Goal: Task Accomplishment & Management: Manage account settings

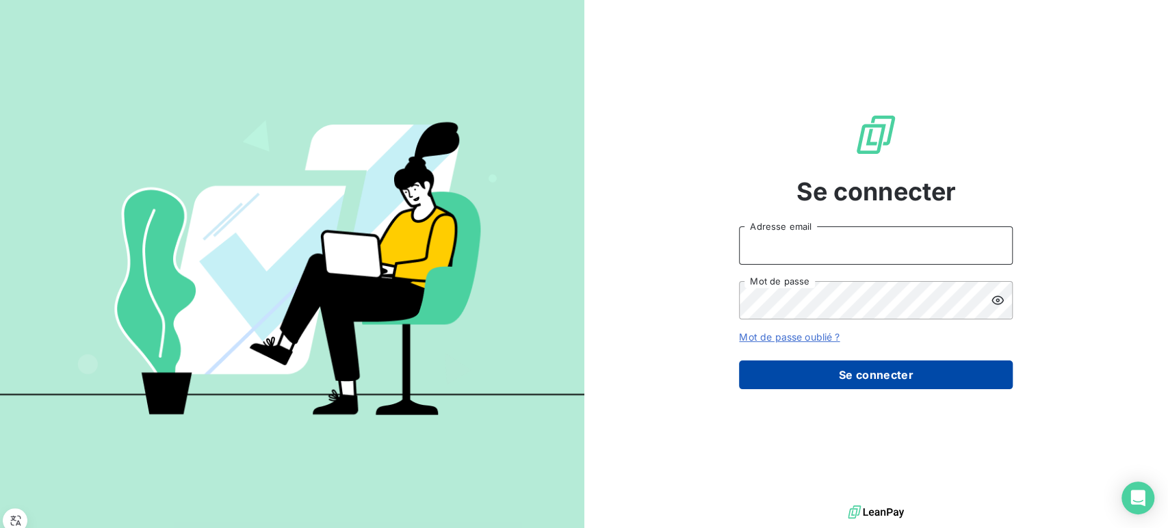
type input "[EMAIL_ADDRESS][DOMAIN_NAME]"
click at [881, 376] on button "Se connecter" at bounding box center [876, 375] width 274 height 29
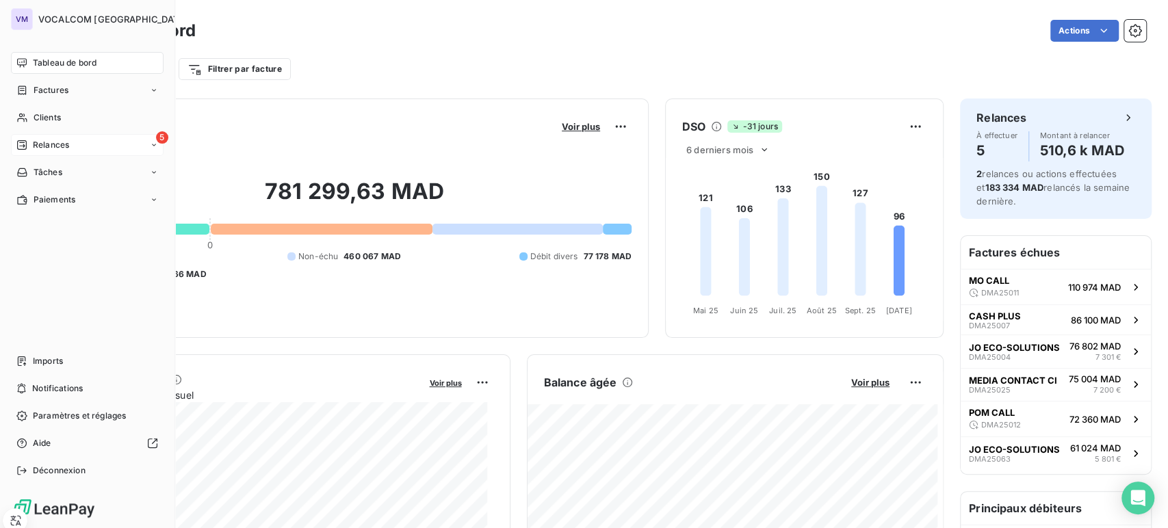
click at [22, 148] on icon at bounding box center [21, 145] width 11 height 11
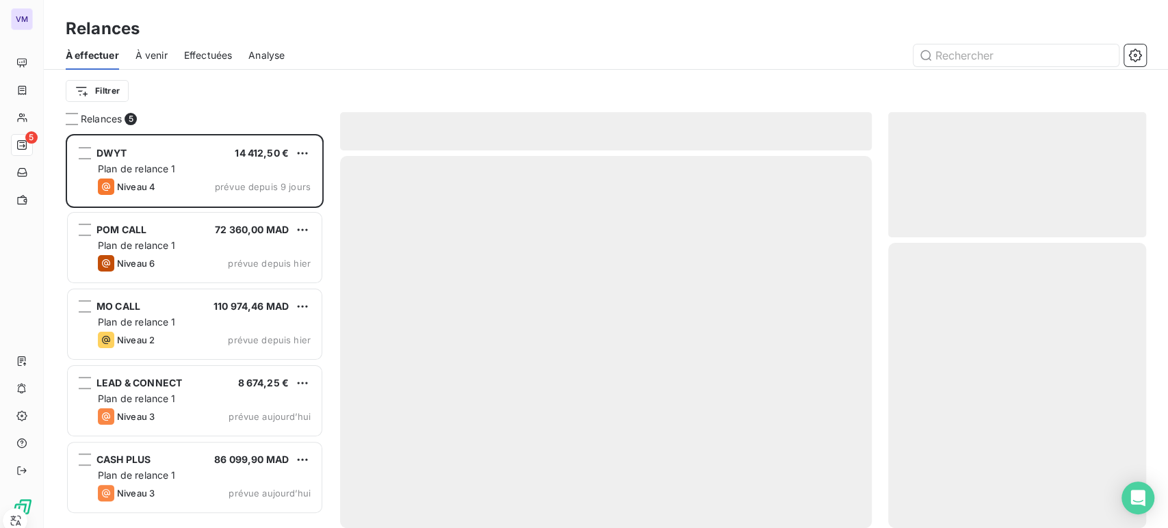
scroll to position [382, 246]
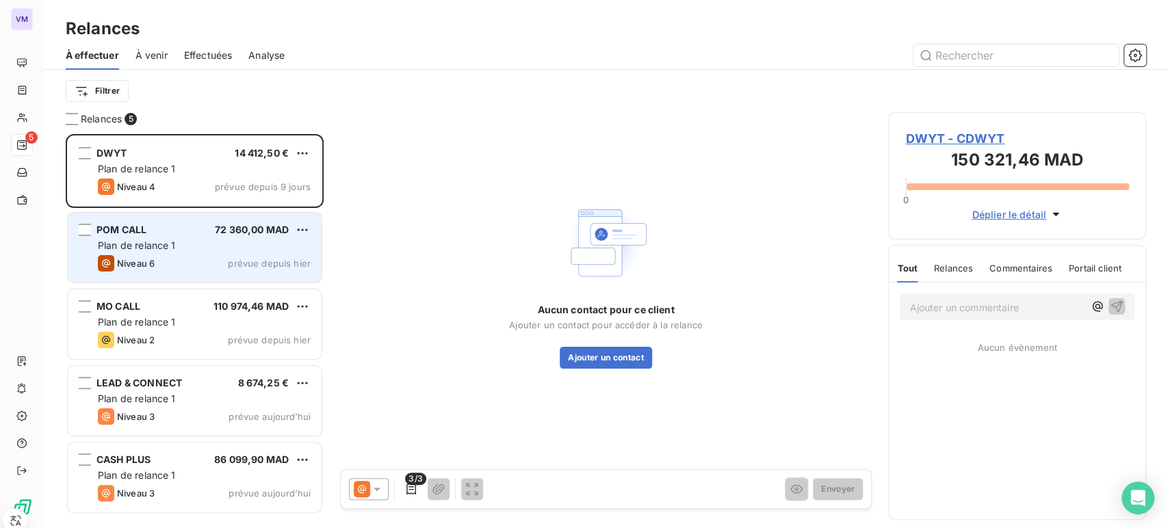
click at [256, 250] on div "Plan de relance 1" at bounding box center [204, 246] width 213 height 14
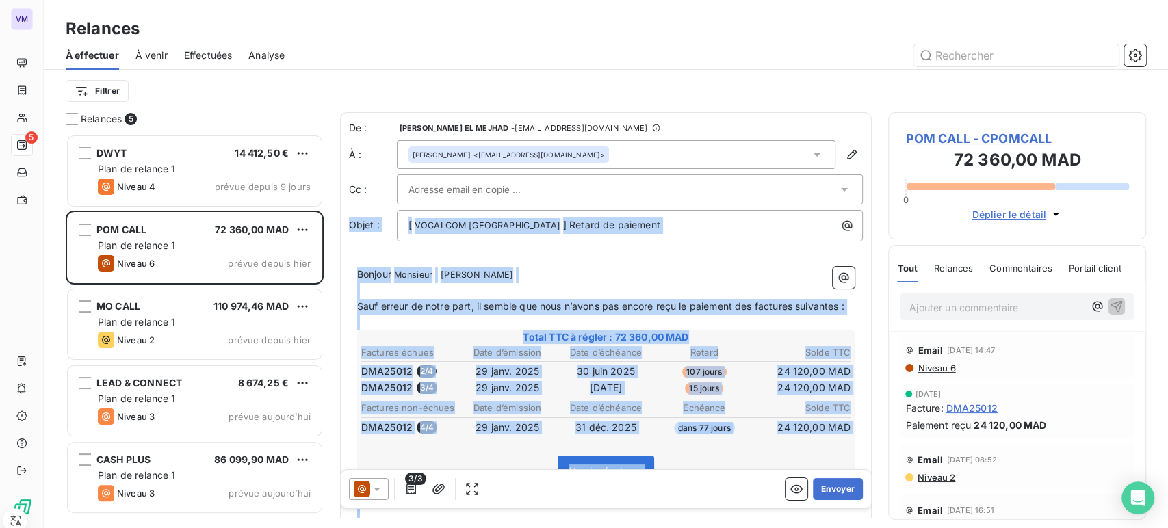
drag, startPoint x: 854, startPoint y: 174, endPoint x: 872, endPoint y: 278, distance: 104.8
click at [872, 278] on div "Relances 5 DWYT 14 412,50 € Plan de relance 1 Niveau 4 prévue depuis 9 jours PO…" at bounding box center [606, 320] width 1124 height 416
click at [738, 280] on p "Bonjour Monsieur ﻿ [PERSON_NAME] ﻿ ﻿" at bounding box center [606, 275] width 498 height 16
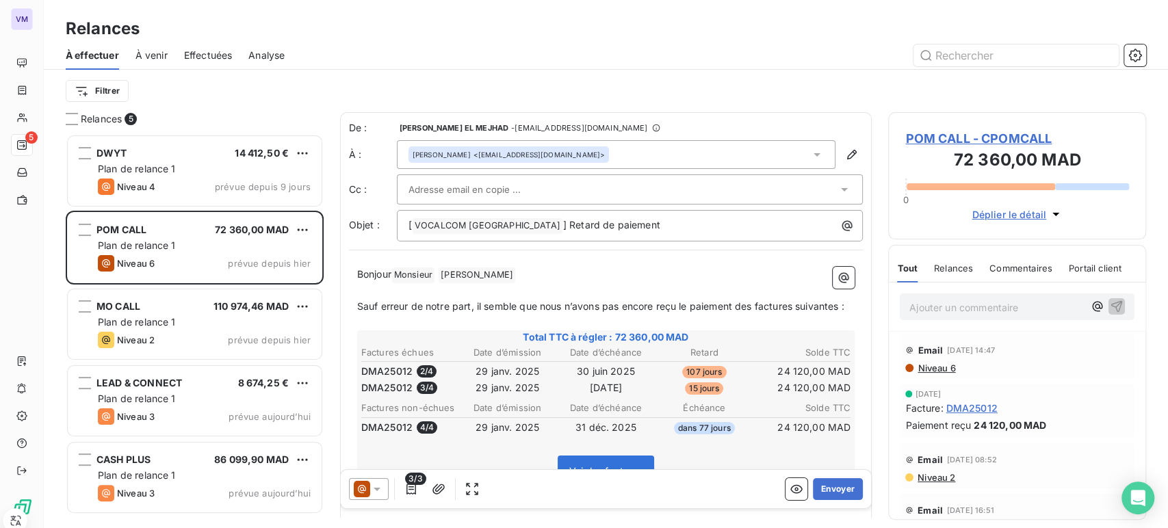
click at [379, 492] on icon at bounding box center [377, 489] width 14 height 14
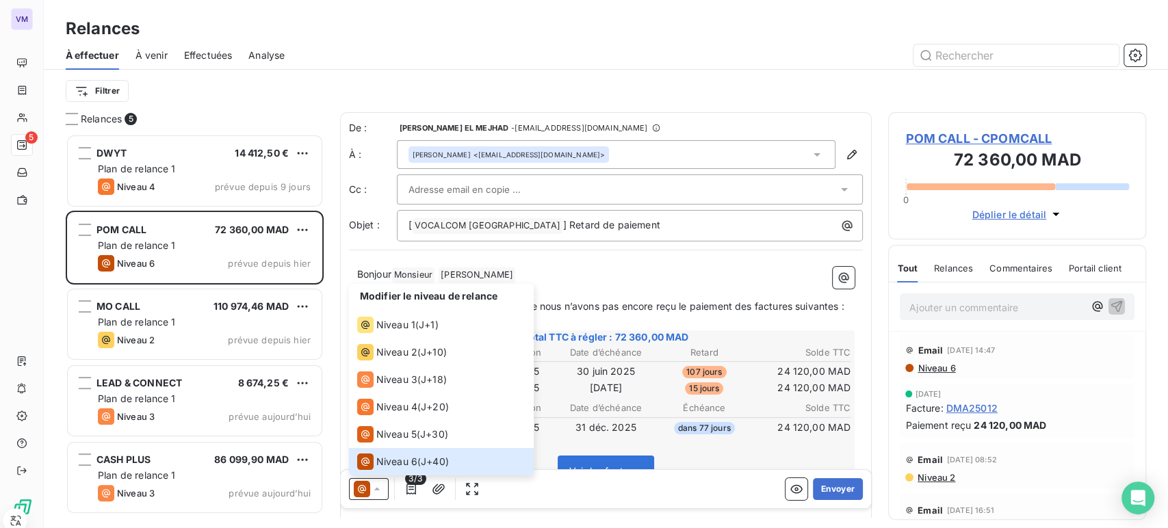
click at [688, 307] on span "Sauf erreur de notre part, il semble que nous n’avons pas encore reçu le paieme…" at bounding box center [600, 306] width 487 height 12
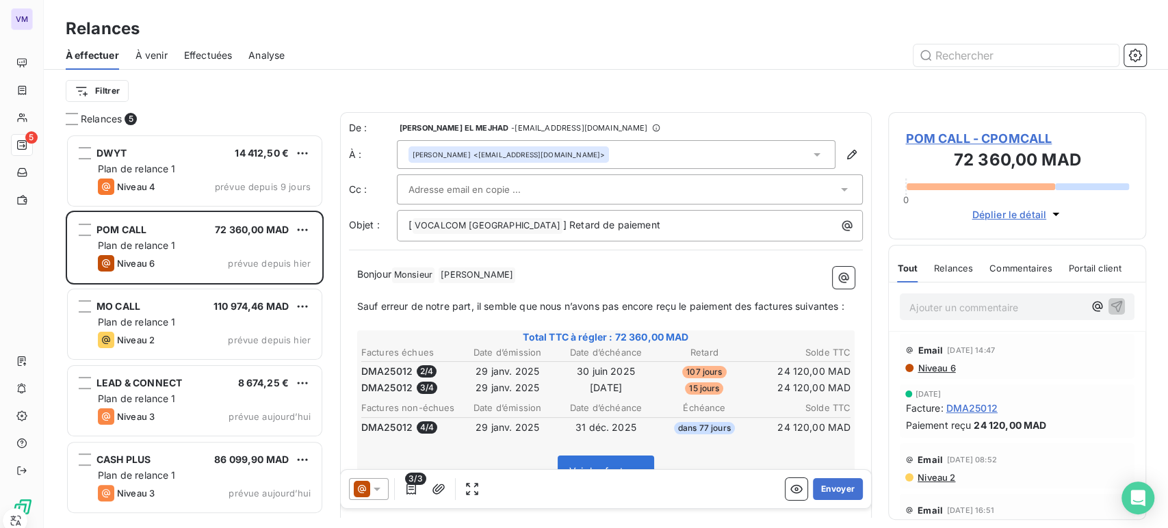
click at [430, 185] on input "text" at bounding box center [481, 189] width 147 height 21
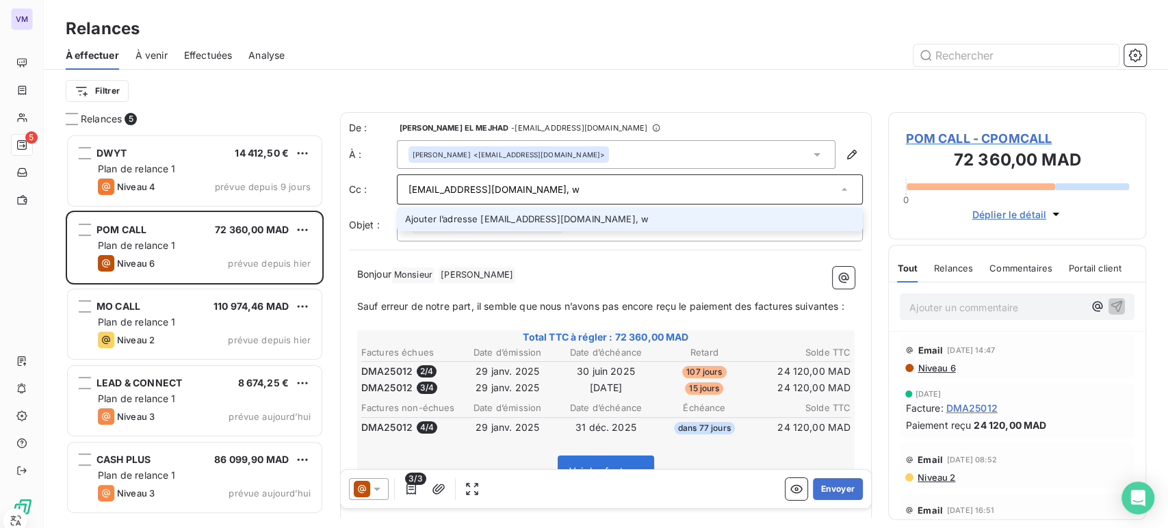
click at [558, 196] on input "[EMAIL_ADDRESS][DOMAIN_NAME], w" at bounding box center [623, 189] width 430 height 21
type input "[EMAIL_ADDRESS][DOMAIN_NAME];"
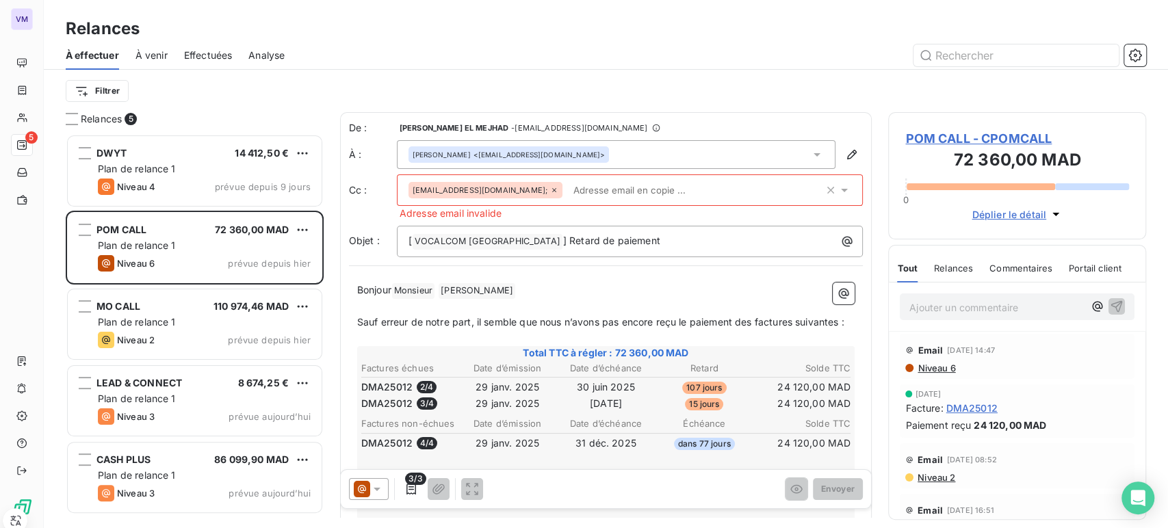
click at [588, 154] on div "[PERSON_NAME] <[EMAIL_ADDRESS][DOMAIN_NAME]>" at bounding box center [616, 154] width 439 height 29
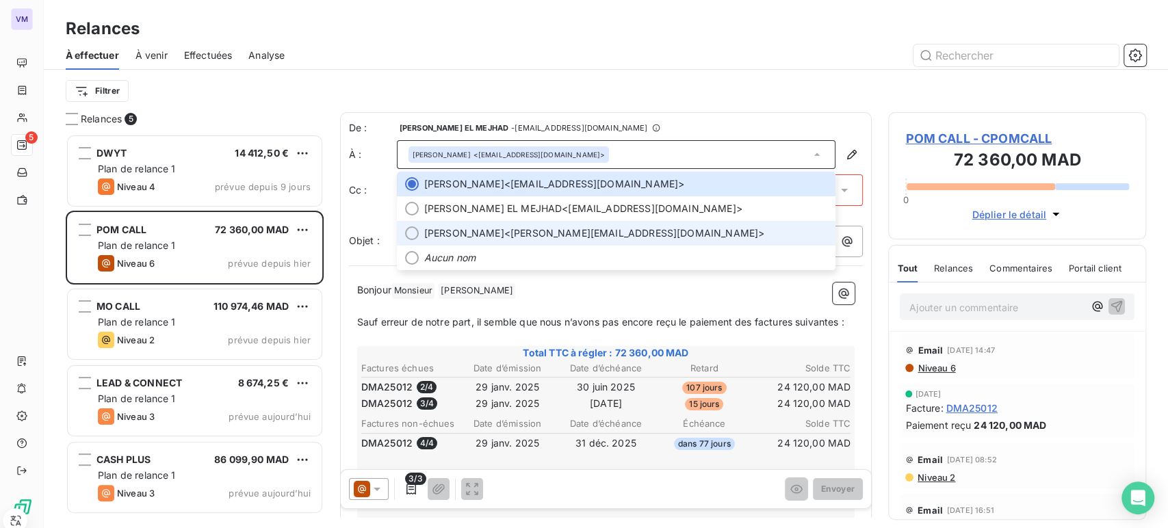
click at [549, 222] on li "[PERSON_NAME] <[PERSON_NAME][EMAIL_ADDRESS][DOMAIN_NAME]>" at bounding box center [616, 233] width 439 height 25
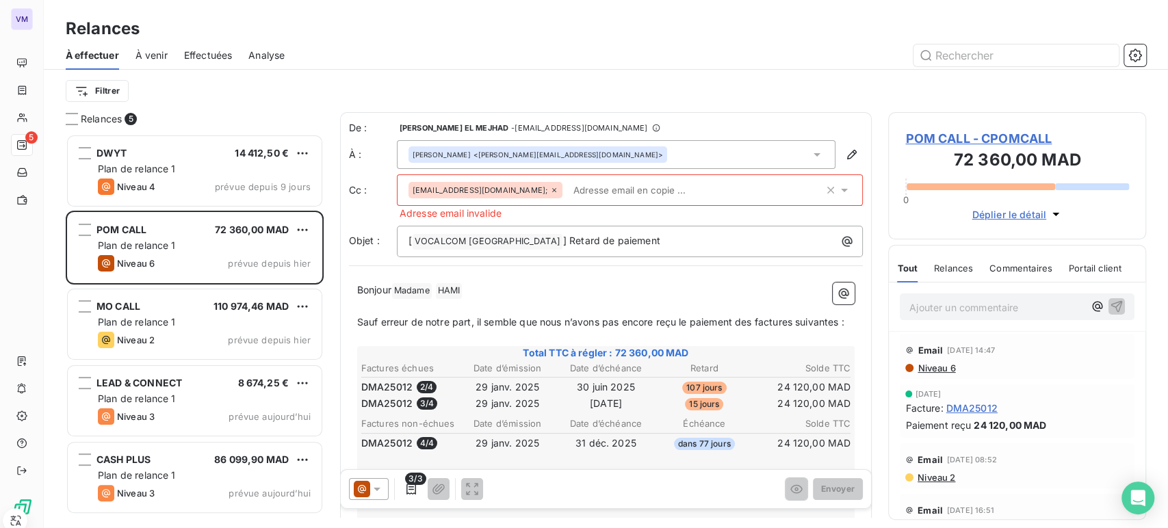
click at [568, 191] on input "text" at bounding box center [647, 190] width 158 height 21
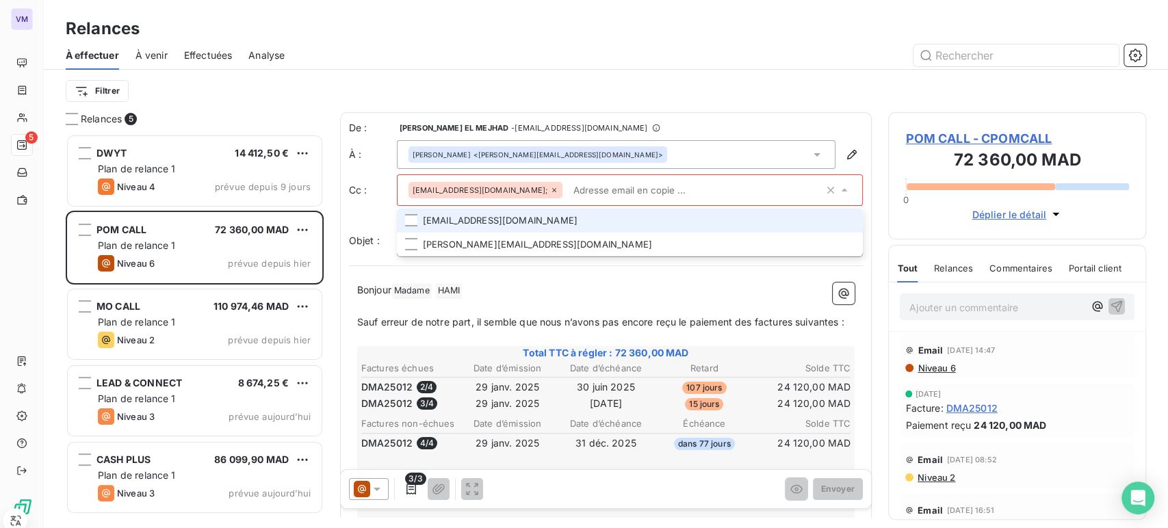
click at [550, 190] on icon at bounding box center [554, 190] width 8 height 8
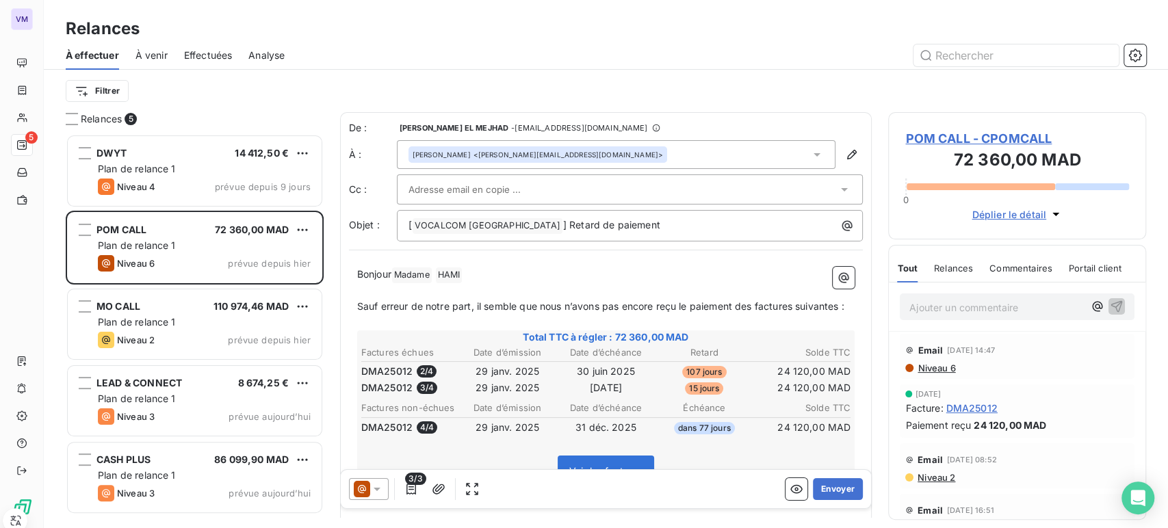
click at [460, 188] on input "text" at bounding box center [481, 189] width 147 height 21
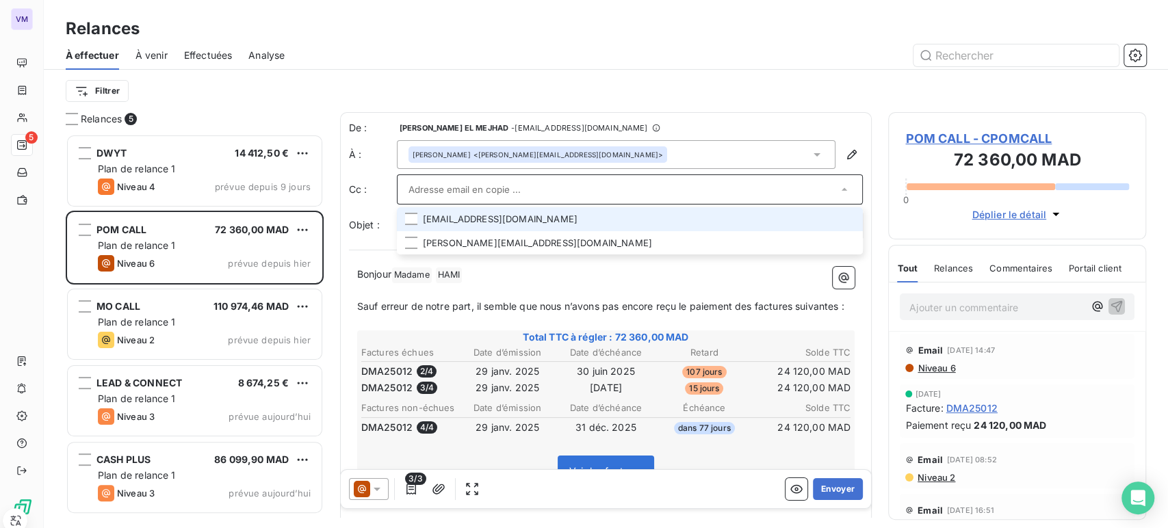
type input "[EMAIL_ADDRESS][DOMAIN_NAME]"
click at [525, 239] on ul "[EMAIL_ADDRESS][DOMAIN_NAME] [DOMAIN_NAME][EMAIL_ADDRESS][DOMAIN_NAME]" at bounding box center [630, 232] width 467 height 47
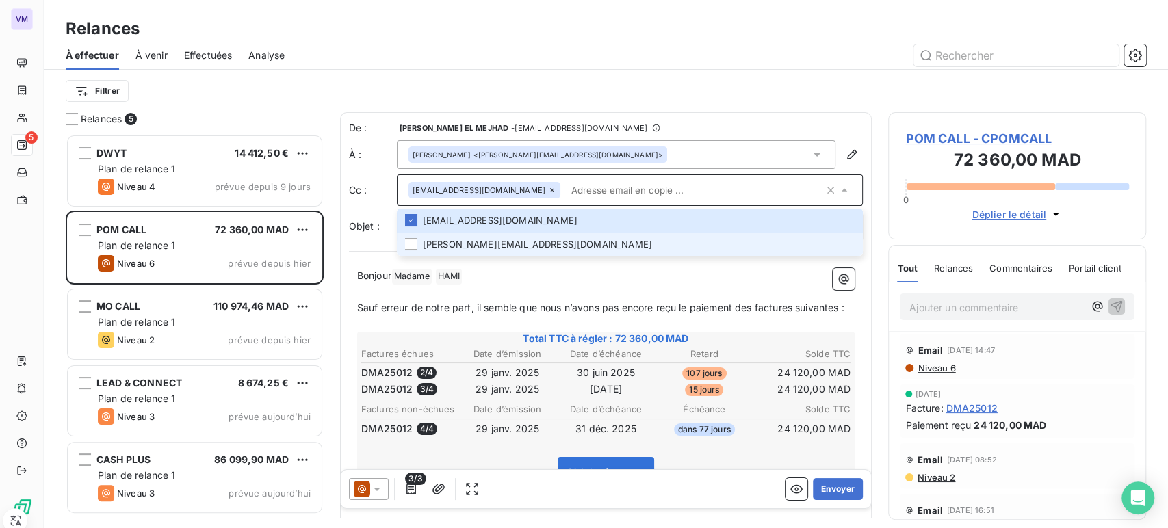
click at [476, 239] on li "[PERSON_NAME][EMAIL_ADDRESS][DOMAIN_NAME]" at bounding box center [630, 245] width 467 height 24
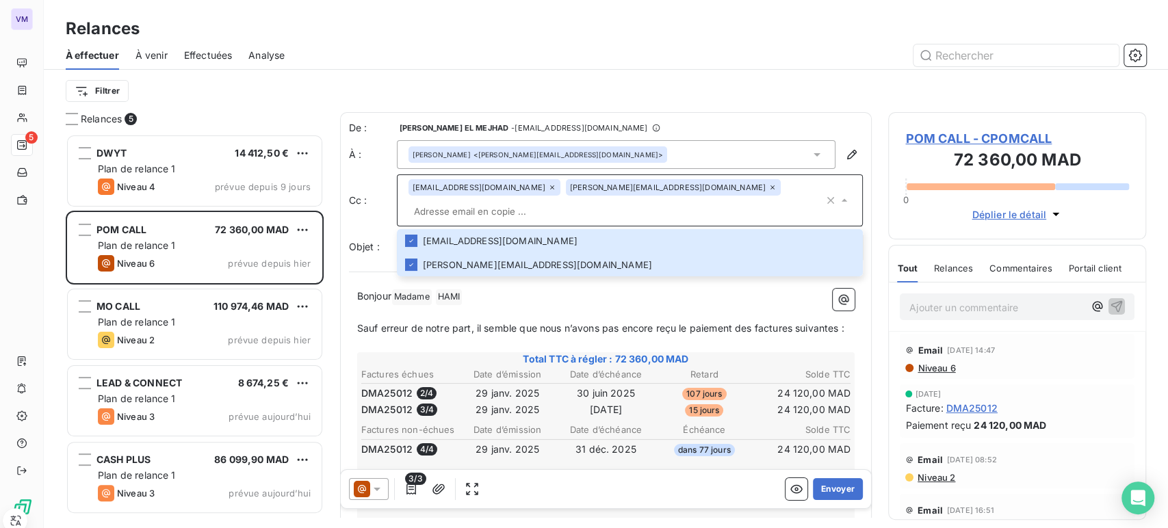
click at [599, 141] on div "[PERSON_NAME] <[PERSON_NAME][EMAIL_ADDRESS][DOMAIN_NAME]>" at bounding box center [616, 154] width 439 height 29
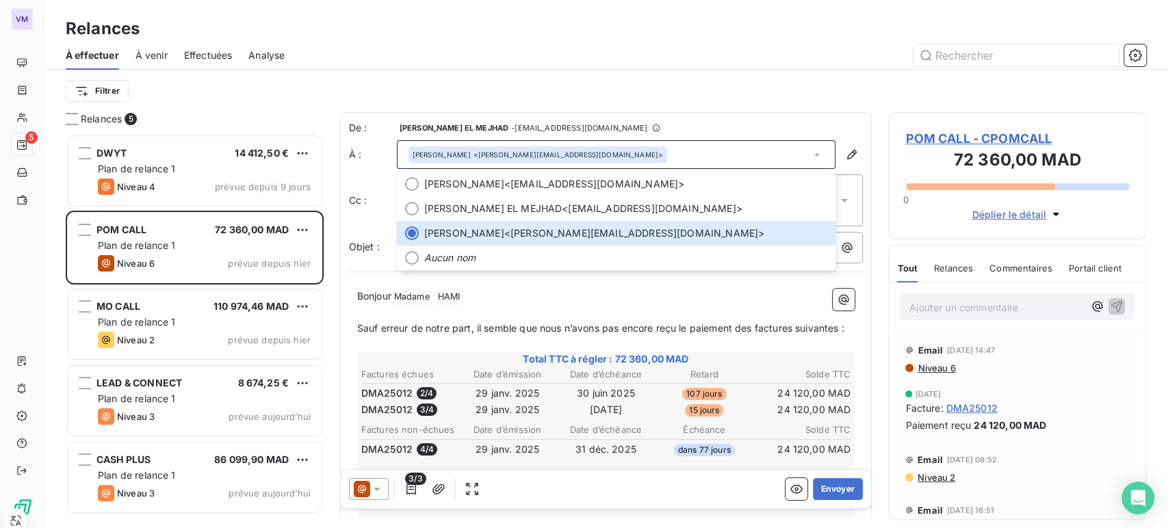
click at [467, 305] on p "﻿" at bounding box center [606, 313] width 498 height 16
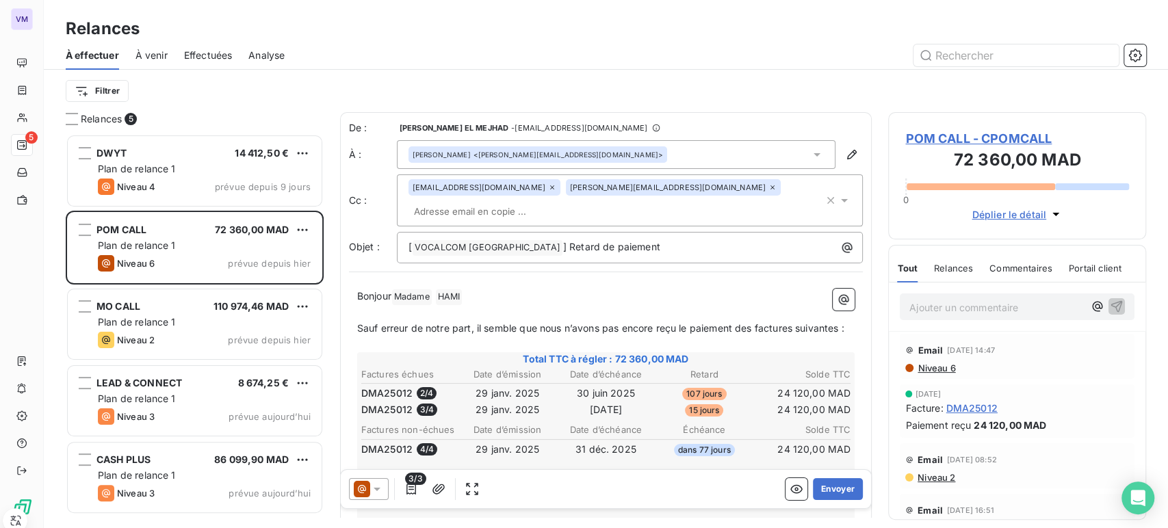
click at [480, 289] on p "Bonjour Madame ﻿ [PERSON_NAME] ﻿ ﻿" at bounding box center [606, 297] width 498 height 16
drag, startPoint x: 480, startPoint y: 275, endPoint x: 417, endPoint y: 275, distance: 62.9
click at [417, 289] on p "Bonjour Madame ﻿ [PERSON_NAME] ﻿ ﻿" at bounding box center [606, 297] width 498 height 16
click at [501, 240] on span "VOCALCOM MAROC ﻿" at bounding box center [488, 248] width 150 height 16
click at [813, 485] on button "Envoyer" at bounding box center [838, 489] width 50 height 22
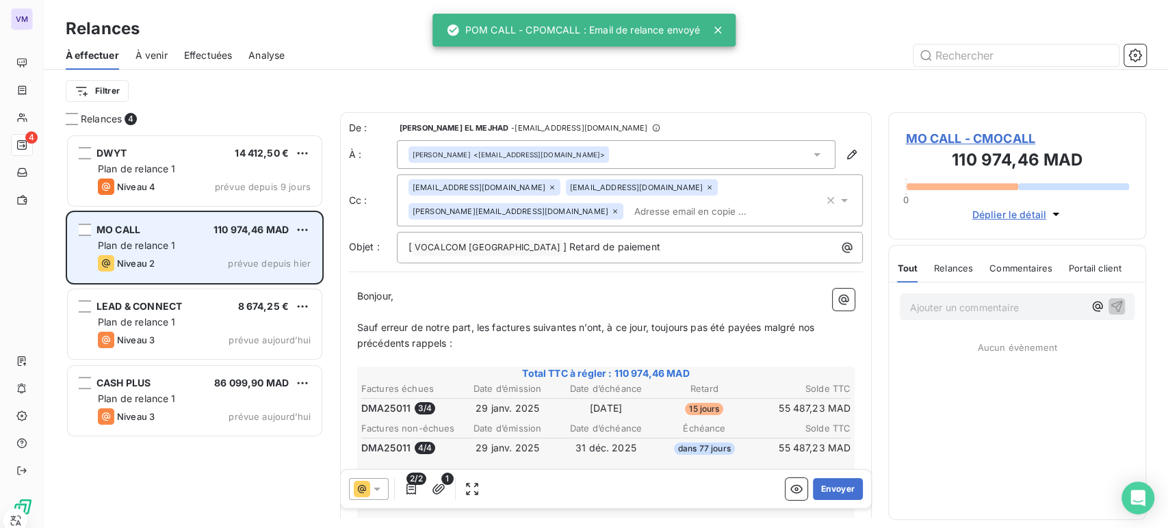
click at [144, 250] on span "Plan de relance 1" at bounding box center [137, 245] width 78 height 12
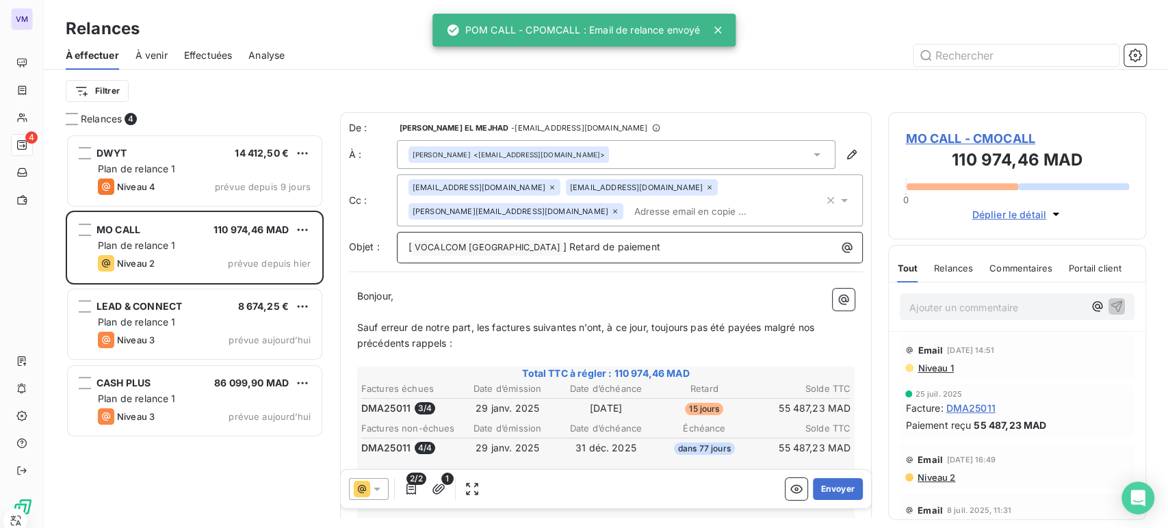
click at [563, 249] on span "] Retard de paiement" at bounding box center [611, 247] width 97 height 12
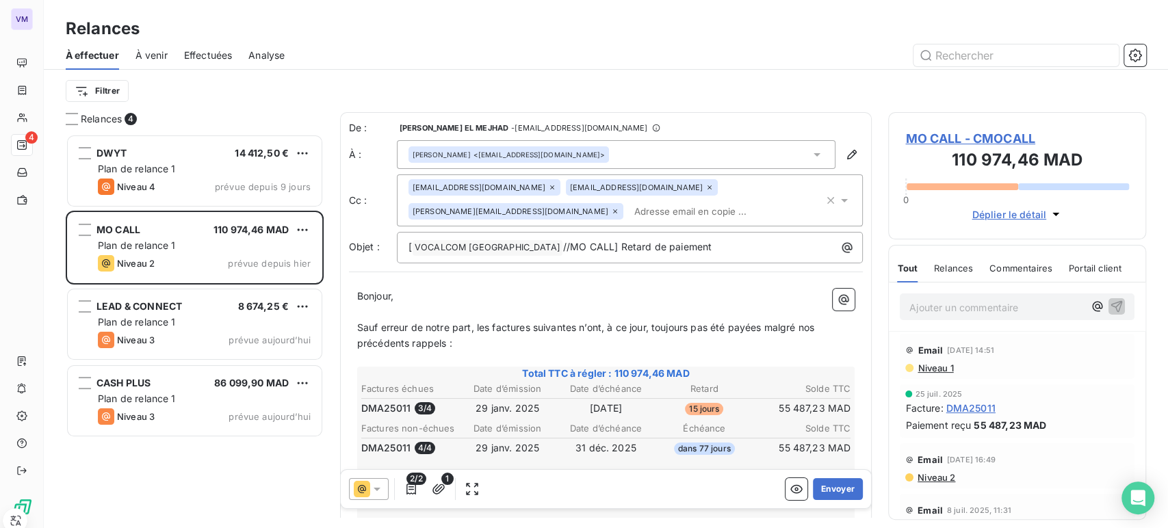
click at [545, 270] on div "De : [PERSON_NAME] EL MEJHAD - [EMAIL_ADDRESS][DOMAIN_NAME] À : [PERSON_NAME] <…" at bounding box center [606, 388] width 532 height 552
click at [531, 322] on span "Sauf erreur de notre part, les factures suivantes n’ont, à ce jour, toujours pa…" at bounding box center [587, 335] width 460 height 27
click at [755, 316] on p "﻿" at bounding box center [606, 312] width 498 height 16
click at [829, 485] on button "Envoyer" at bounding box center [838, 489] width 50 height 22
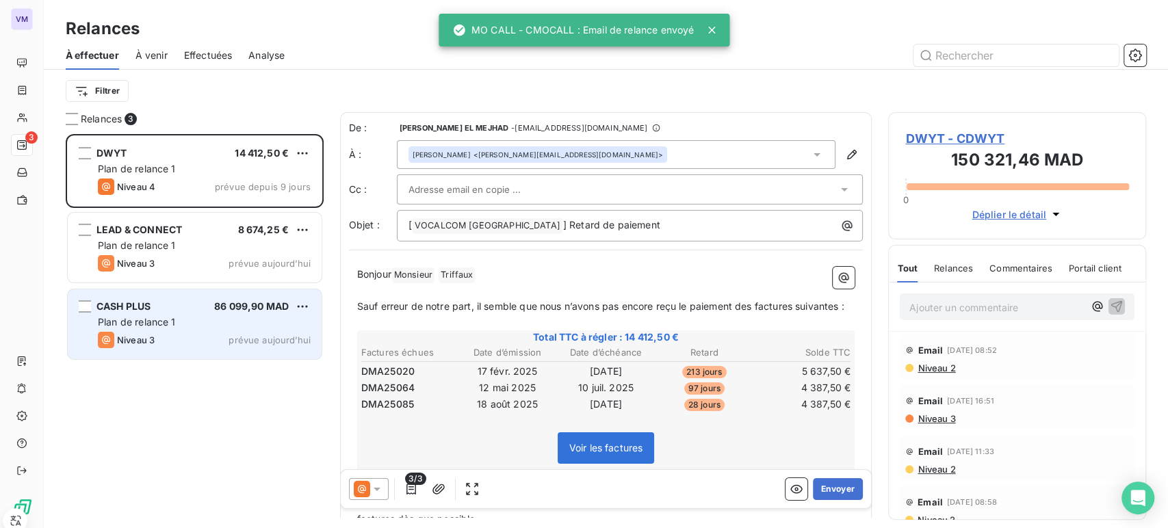
click at [181, 305] on div "CASH PLUS 86 099,90 MAD" at bounding box center [204, 306] width 213 height 12
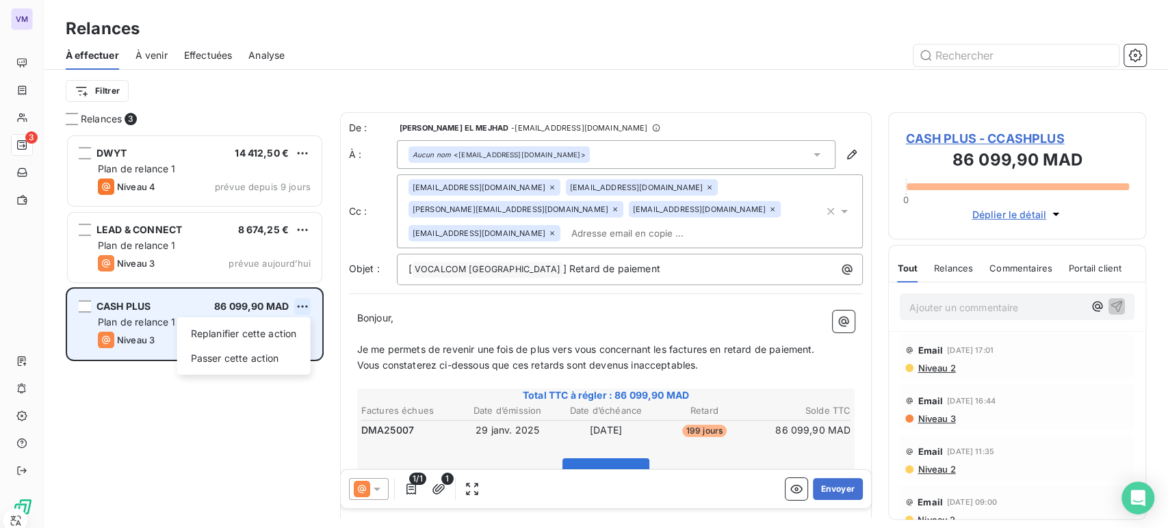
click at [294, 304] on html "VM 3 Relances À effectuer À venir Effectuées Analyse Filtrer Relances 3 DWYT 14…" at bounding box center [584, 264] width 1168 height 528
click at [289, 335] on div "Replanifier cette action" at bounding box center [244, 334] width 122 height 22
select select "9"
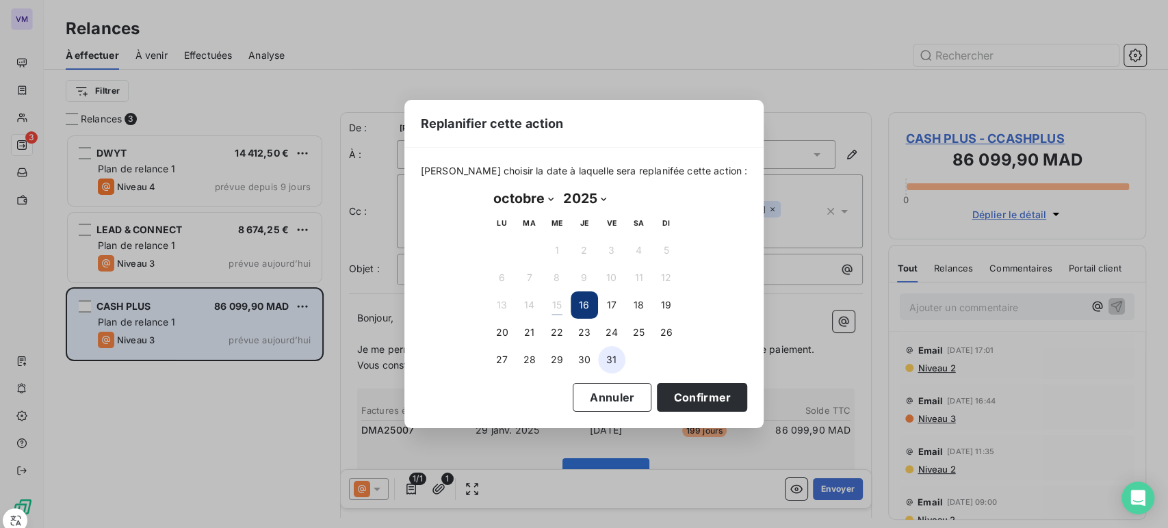
click at [606, 348] on button "31" at bounding box center [611, 359] width 27 height 27
click at [686, 409] on button "Confirmer" at bounding box center [702, 397] width 90 height 29
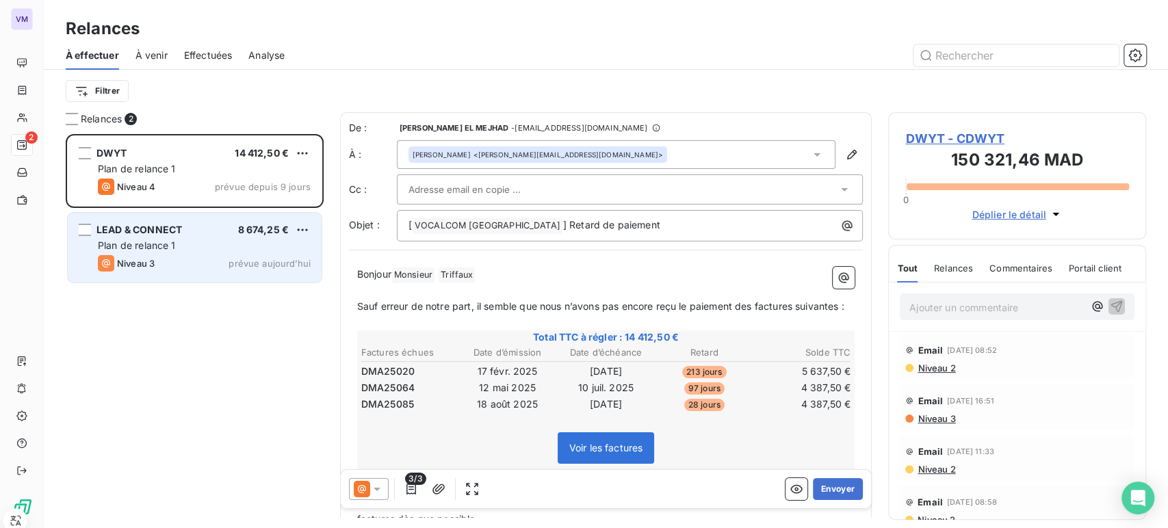
click at [187, 239] on div "Plan de relance 1" at bounding box center [204, 246] width 213 height 14
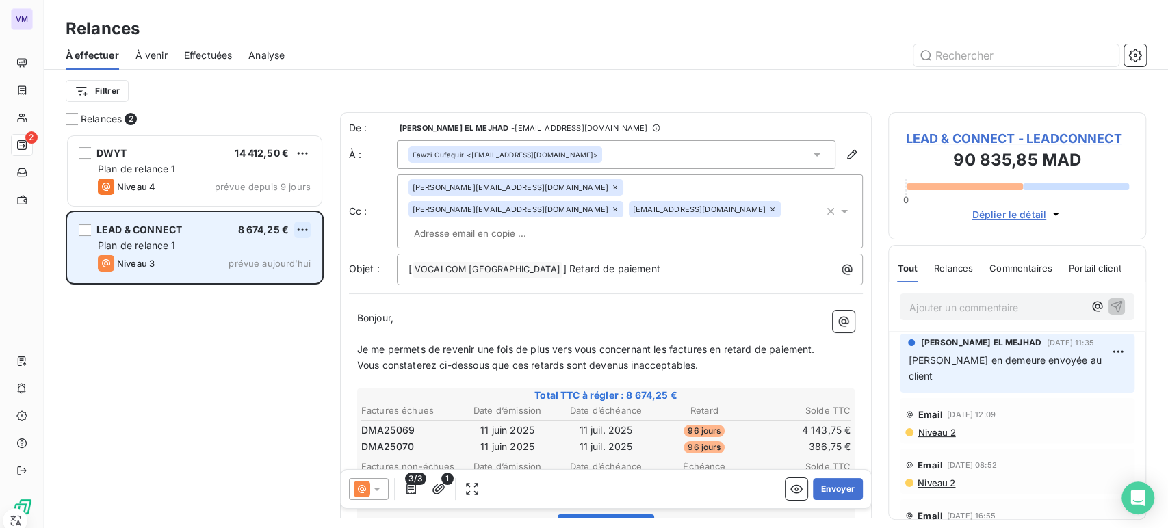
click at [303, 231] on html "VM 2 Relances À effectuer À venir Effectuées Analyse Filtrer Relances 2 DWYT 14…" at bounding box center [584, 264] width 1168 height 528
click at [297, 276] on div "Passer cette action" at bounding box center [244, 282] width 122 height 22
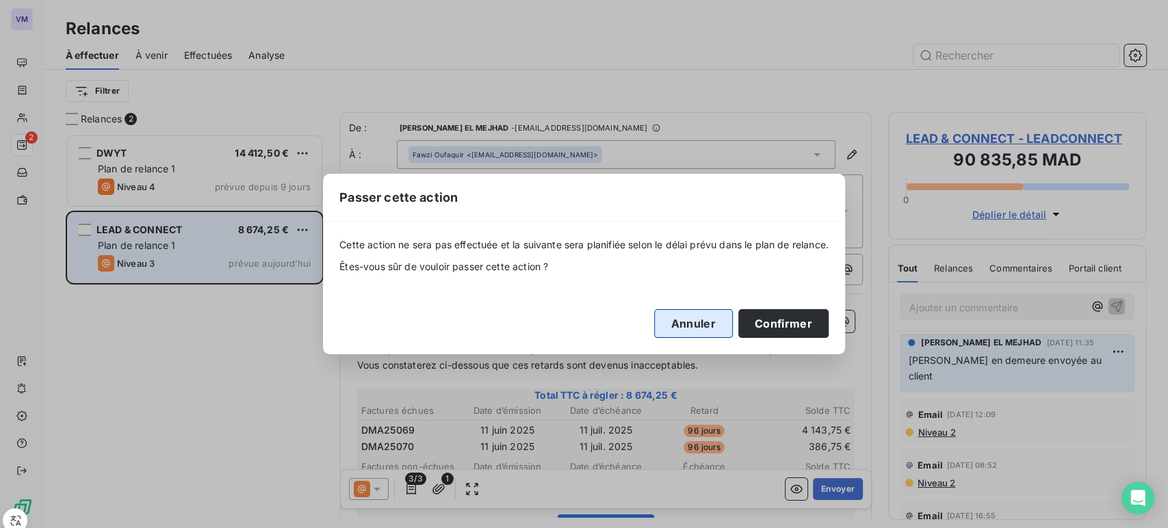
click at [690, 328] on button "Annuler" at bounding box center [693, 323] width 79 height 29
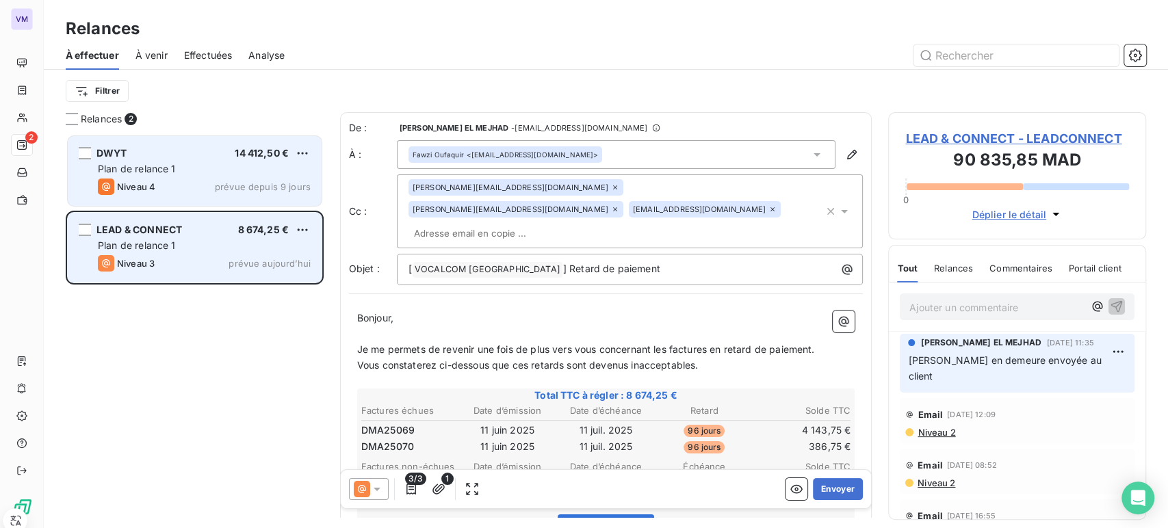
click at [265, 161] on div "DWYT 14 412,50 € Plan de relance 1 Niveau 4 prévue depuis 9 jours" at bounding box center [195, 171] width 254 height 70
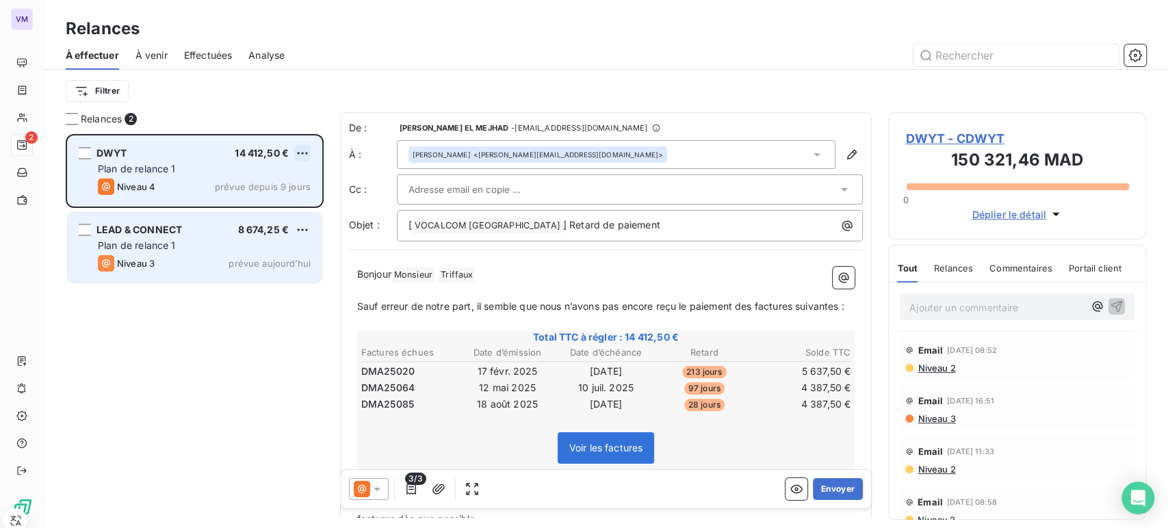
click at [301, 152] on html "VM 2 Relances À effectuer À venir Effectuées Analyse Filtrer Relances 2 DWYT 14…" at bounding box center [584, 264] width 1168 height 528
click at [292, 197] on div "Passer cette action" at bounding box center [244, 205] width 122 height 22
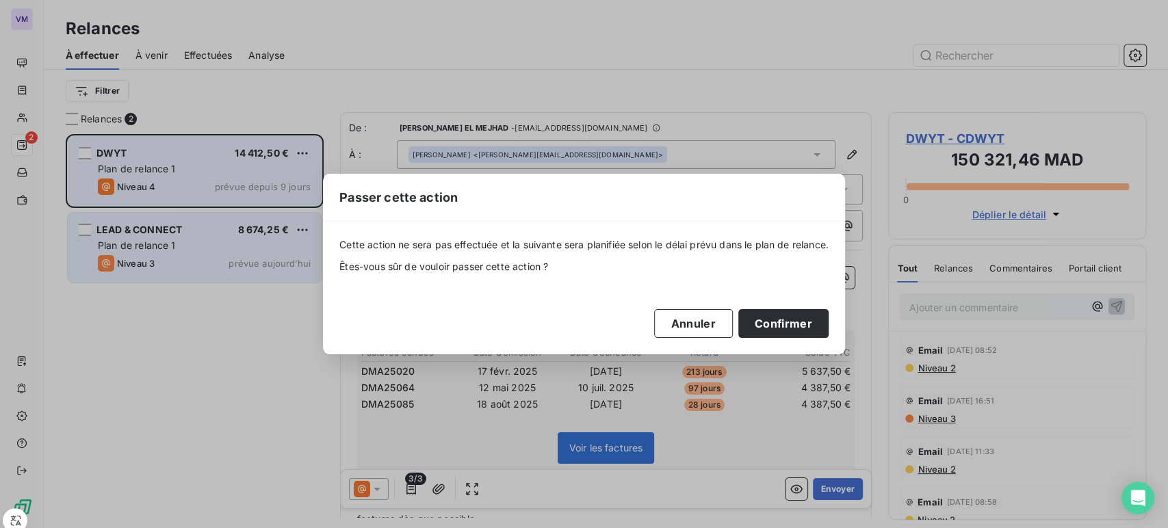
drag, startPoint x: 707, startPoint y: 332, endPoint x: 792, endPoint y: 350, distance: 86.7
click at [792, 350] on div "Cette action ne sera pas effectuée et la suivante sera planifiée selon le délai…" at bounding box center [584, 288] width 522 height 133
click at [787, 328] on button "Confirmer" at bounding box center [783, 323] width 90 height 29
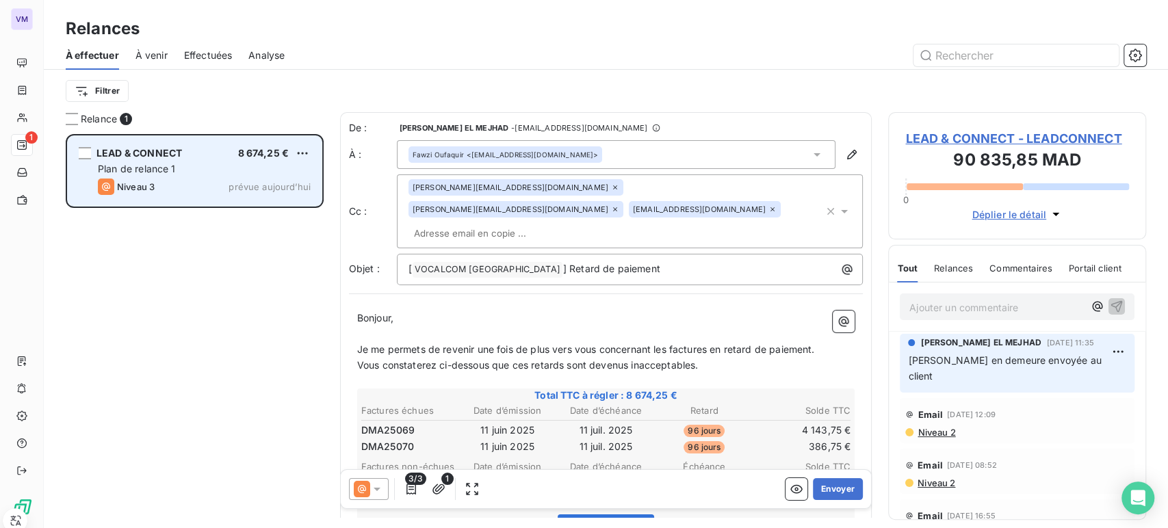
click at [217, 165] on div "Plan de relance 1" at bounding box center [204, 169] width 213 height 14
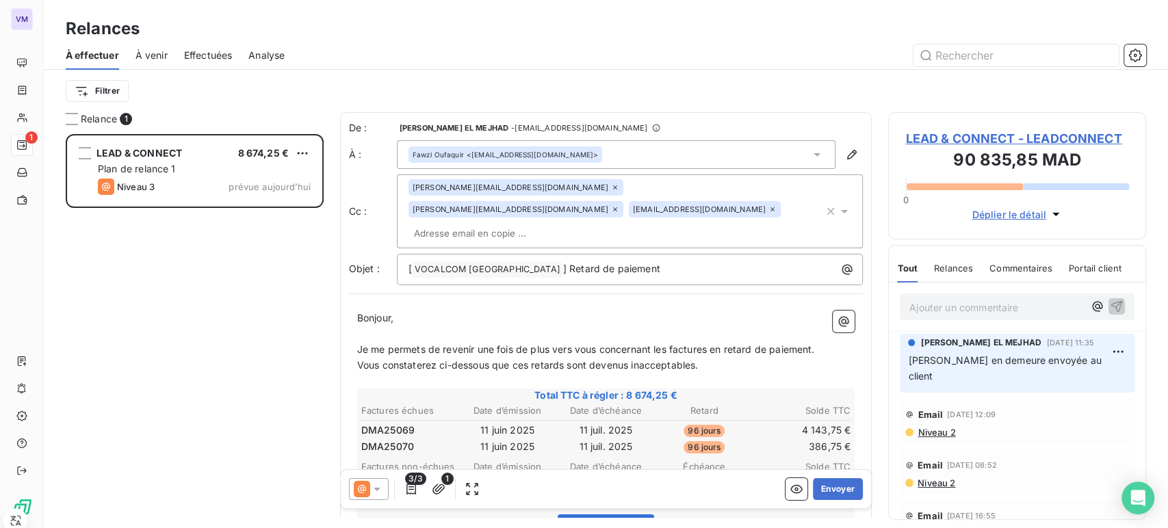
click at [796, 74] on div "Filtrer" at bounding box center [606, 91] width 1080 height 42
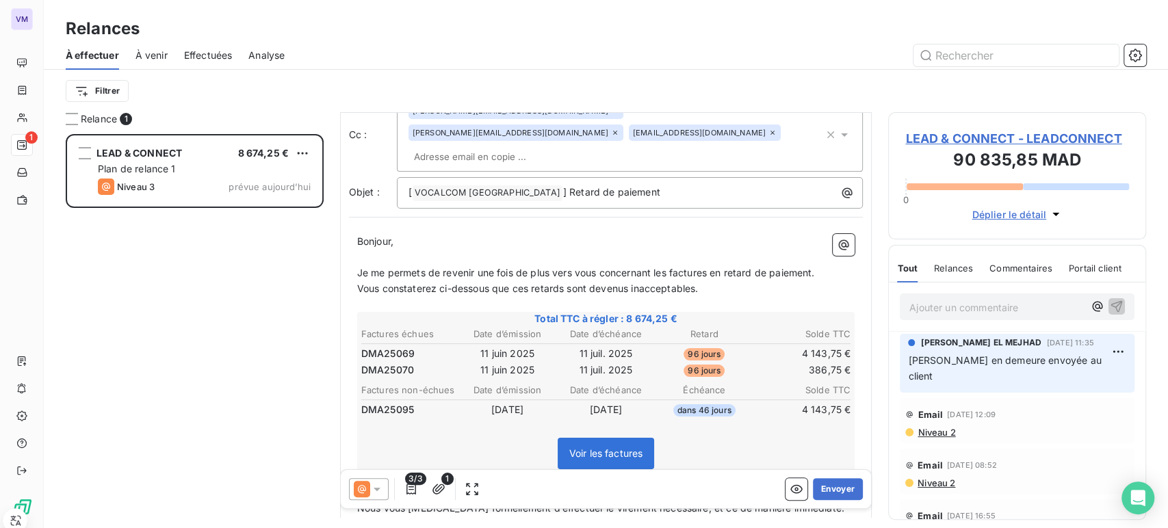
scroll to position [38, 0]
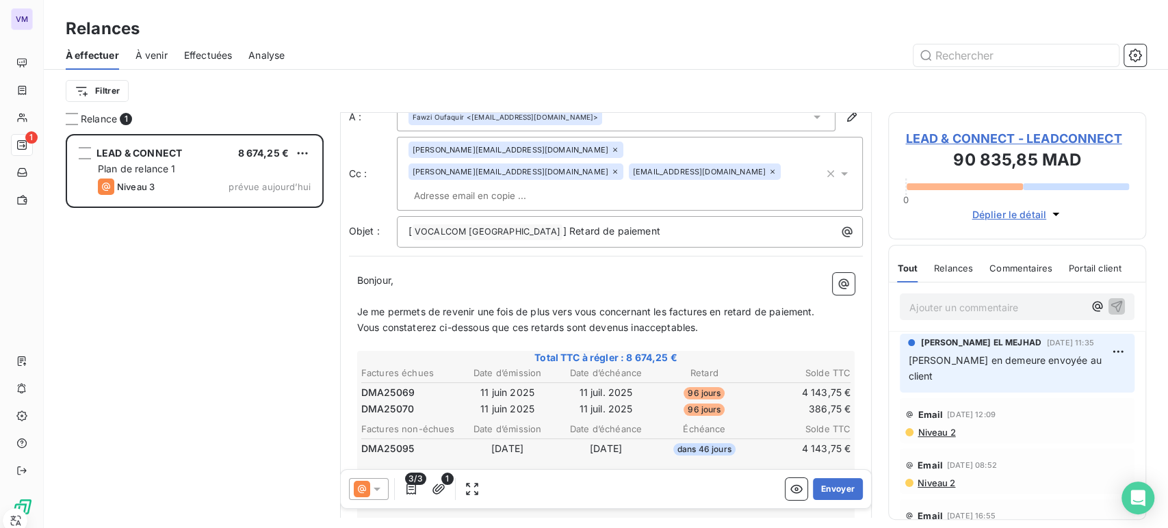
click at [367, 489] on icon at bounding box center [362, 489] width 16 height 16
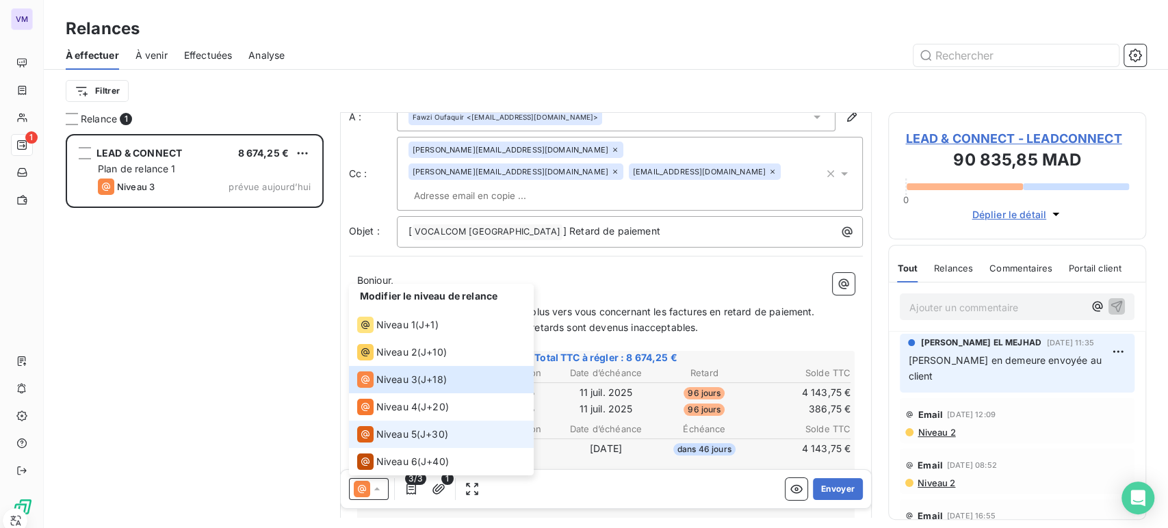
click at [424, 428] on span "J+30 )" at bounding box center [434, 435] width 28 height 14
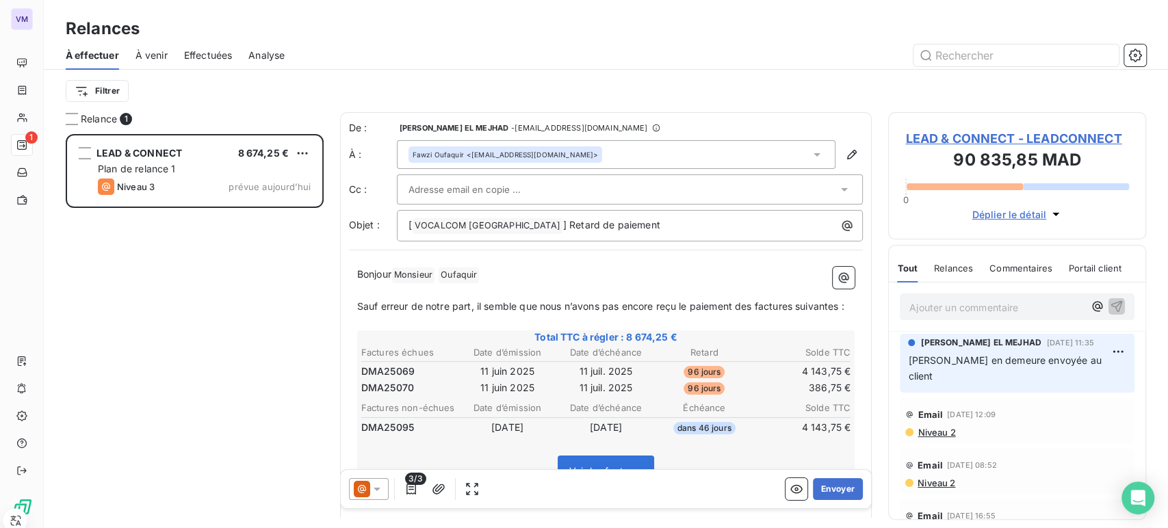
click at [382, 490] on icon at bounding box center [377, 489] width 14 height 14
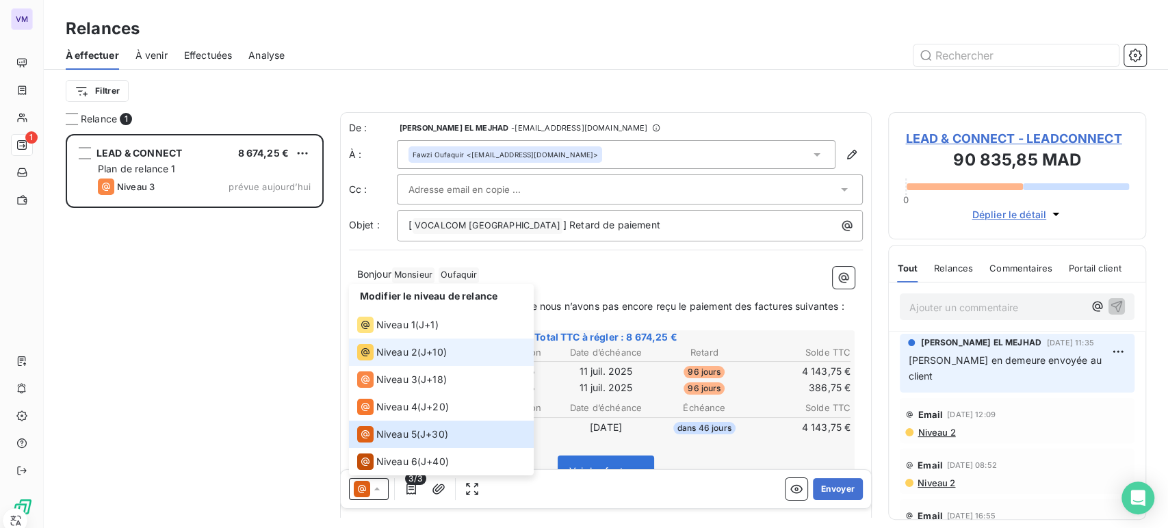
click at [383, 356] on span "Niveau 2" at bounding box center [396, 353] width 41 height 14
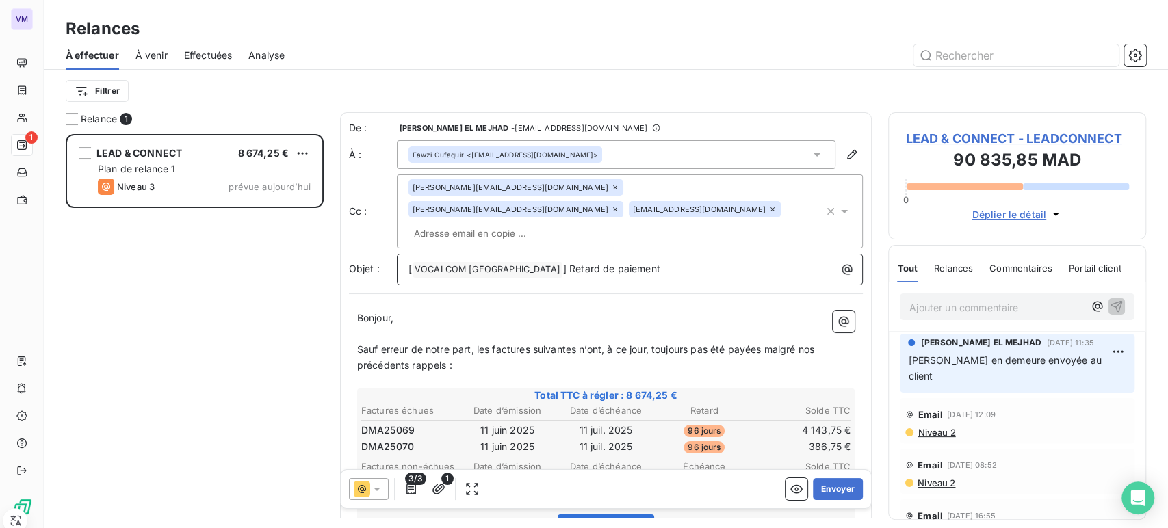
click at [563, 263] on span "] Retard de paiement" at bounding box center [611, 269] width 97 height 12
click at [416, 76] on div "Filtrer" at bounding box center [606, 91] width 1080 height 42
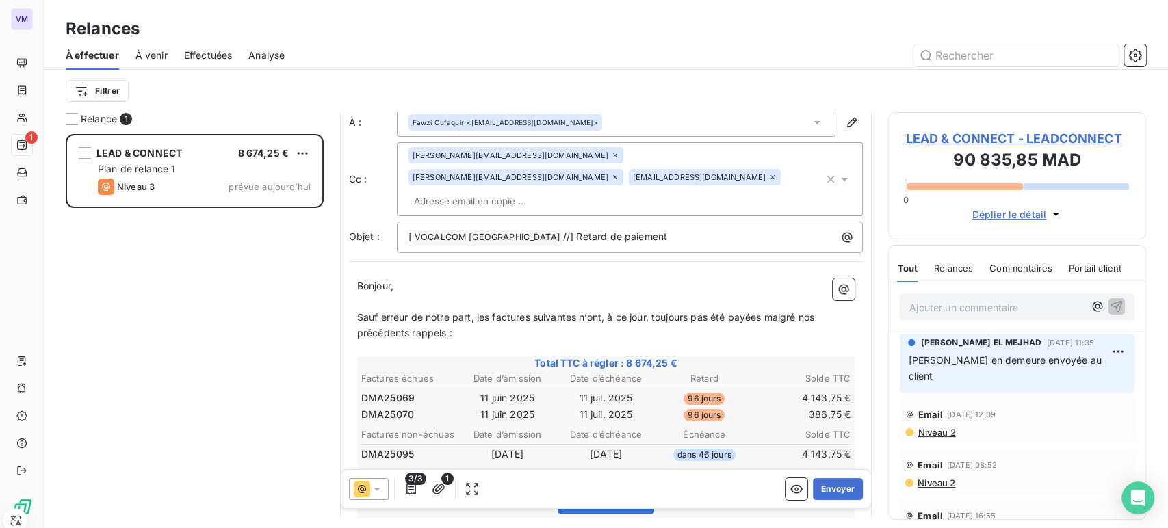
scroll to position [0, 0]
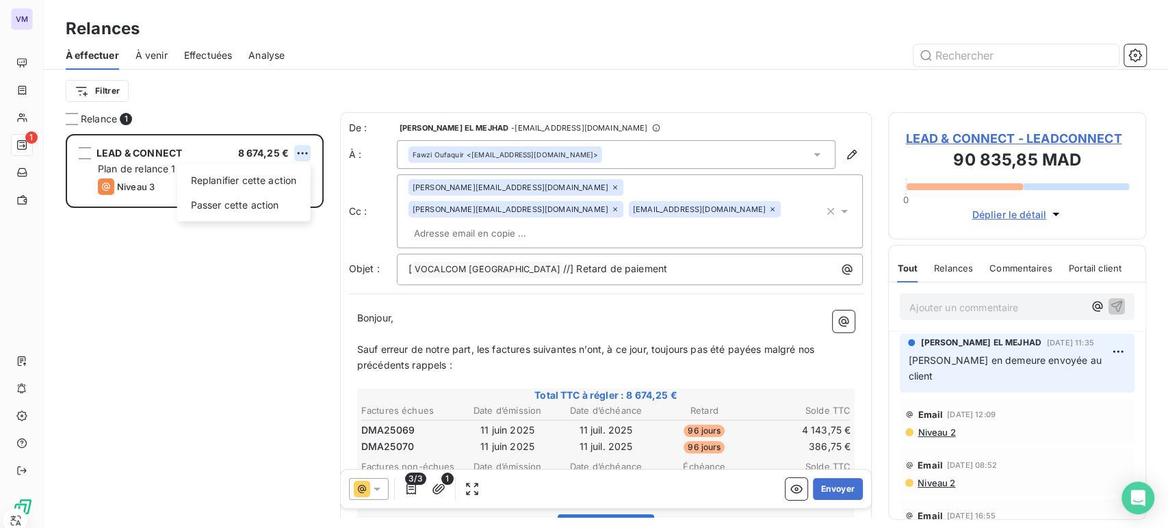
click at [302, 152] on html "VM 1 Relances À effectuer À venir Effectuées Analyse Filtrer Relance 1 LEAD & C…" at bounding box center [584, 264] width 1168 height 528
click at [291, 185] on div "Replanifier cette action" at bounding box center [244, 181] width 122 height 22
select select "9"
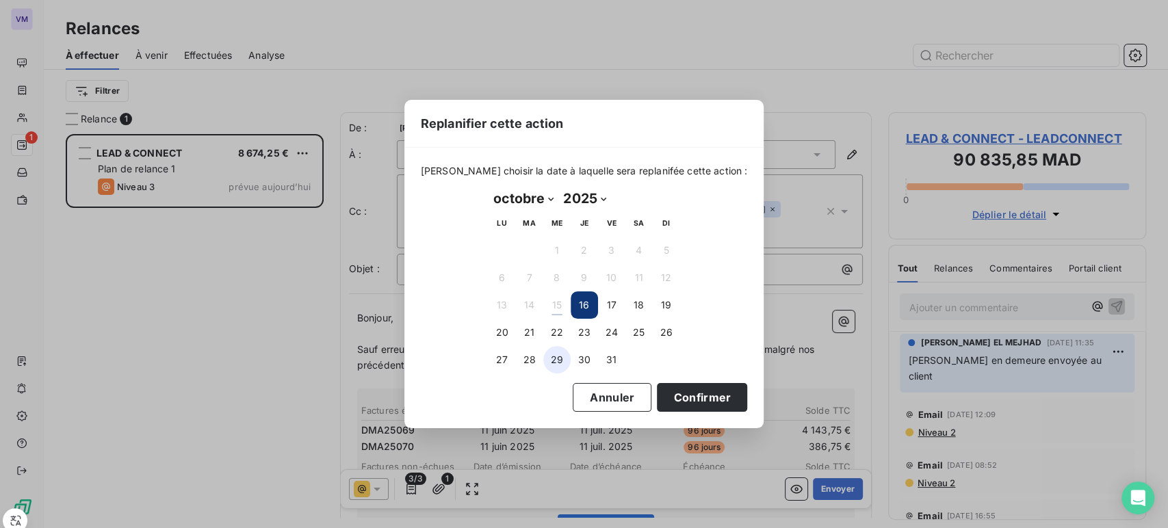
click at [554, 356] on button "29" at bounding box center [556, 359] width 27 height 27
click at [703, 400] on button "Confirmer" at bounding box center [702, 397] width 90 height 29
